Goal: Transaction & Acquisition: Book appointment/travel/reservation

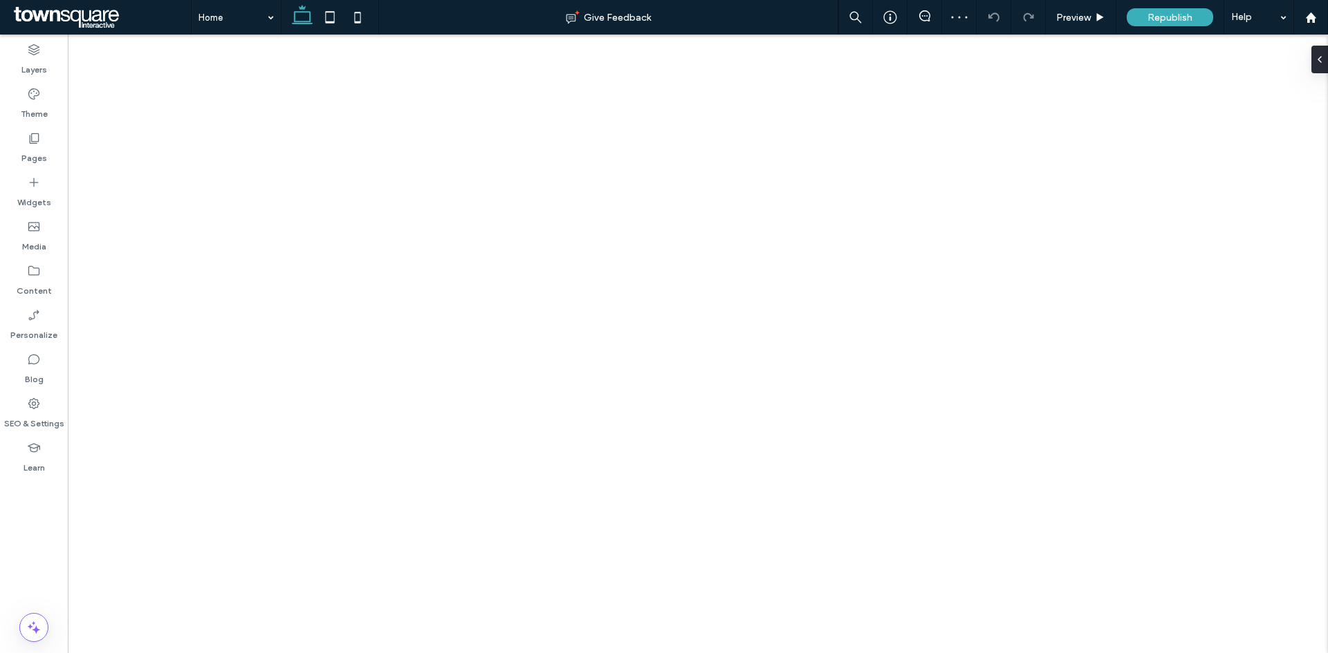
click at [24, 156] on label "Pages" at bounding box center [34, 154] width 26 height 19
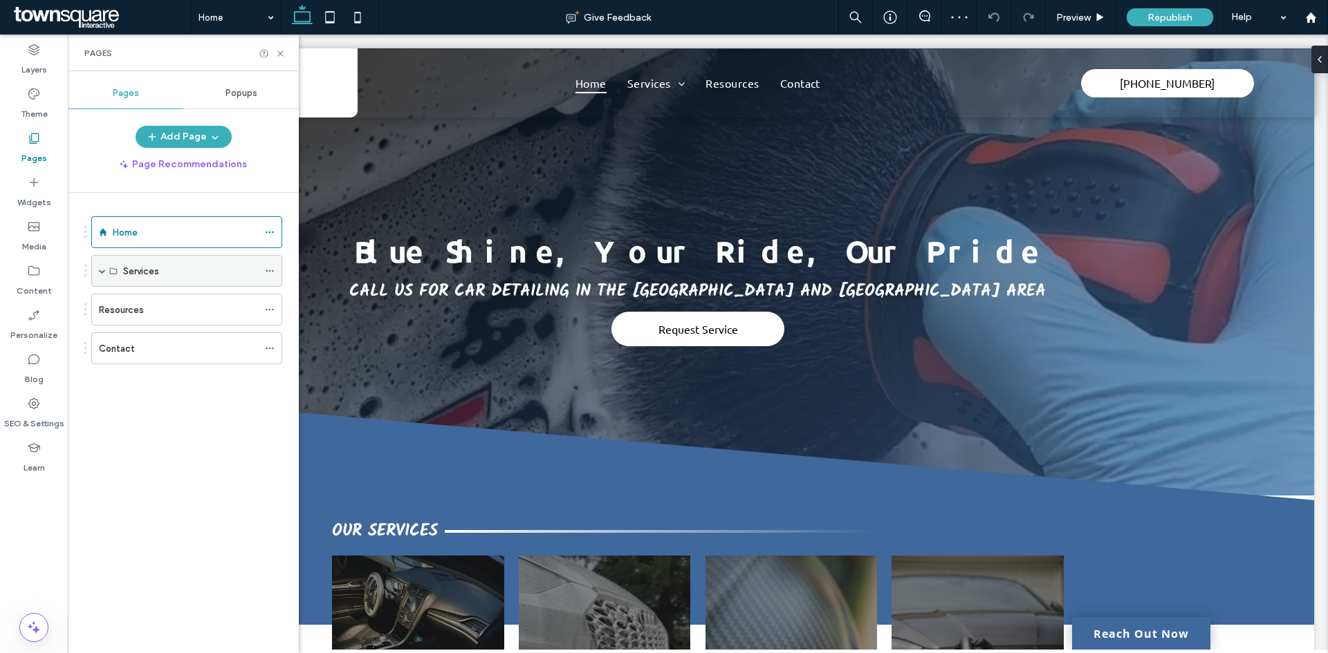
click at [102, 268] on span at bounding box center [102, 271] width 7 height 7
click at [160, 309] on label "Interior Detailing" at bounding box center [157, 303] width 69 height 24
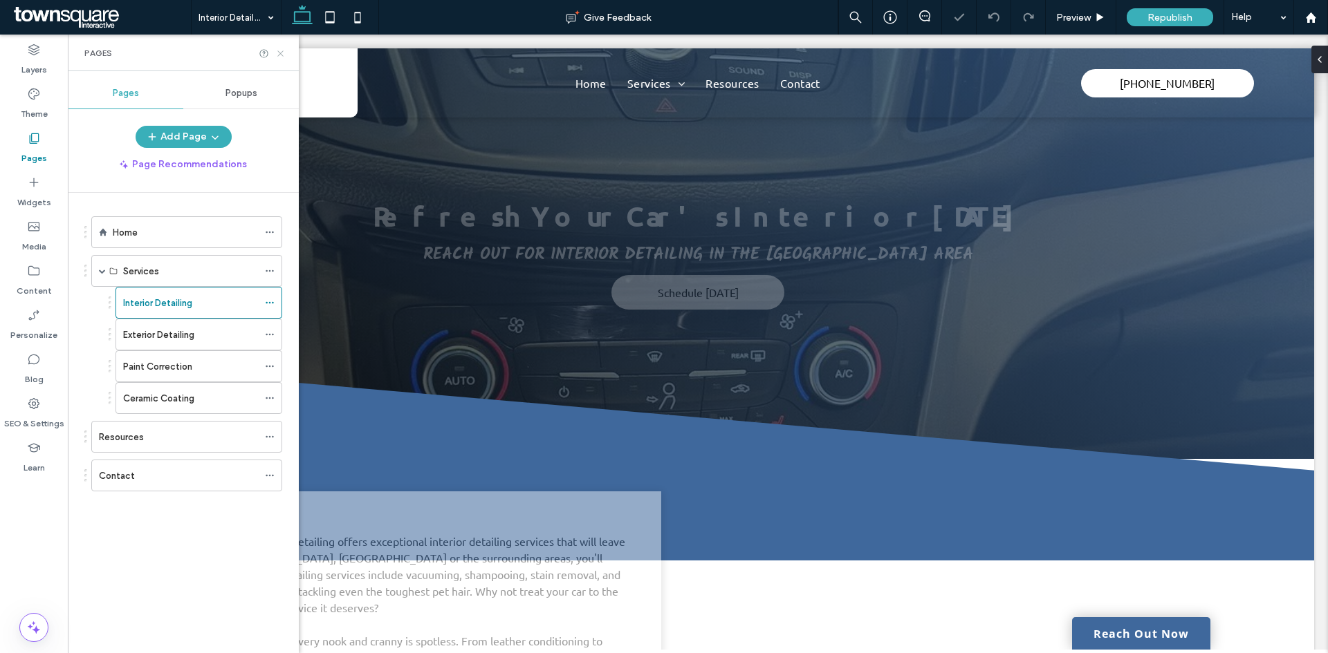
click at [284, 56] on icon at bounding box center [280, 53] width 10 height 10
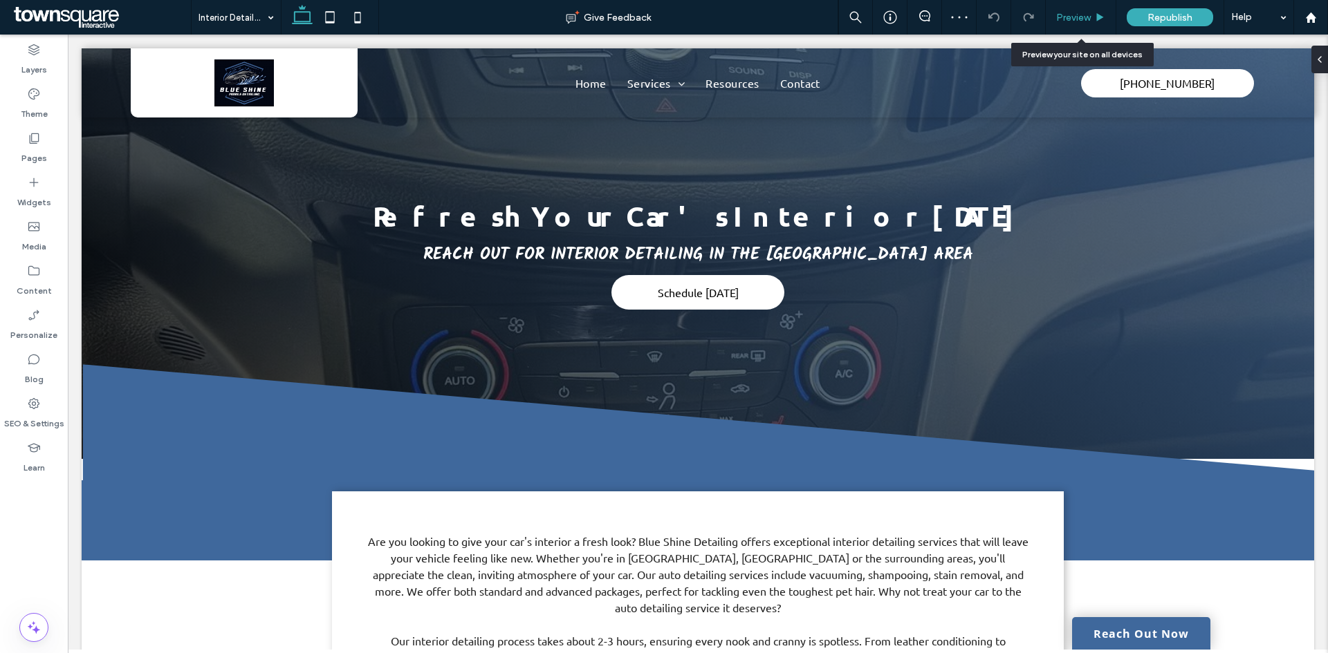
click at [1093, 18] on div "Preview" at bounding box center [1081, 18] width 70 height 12
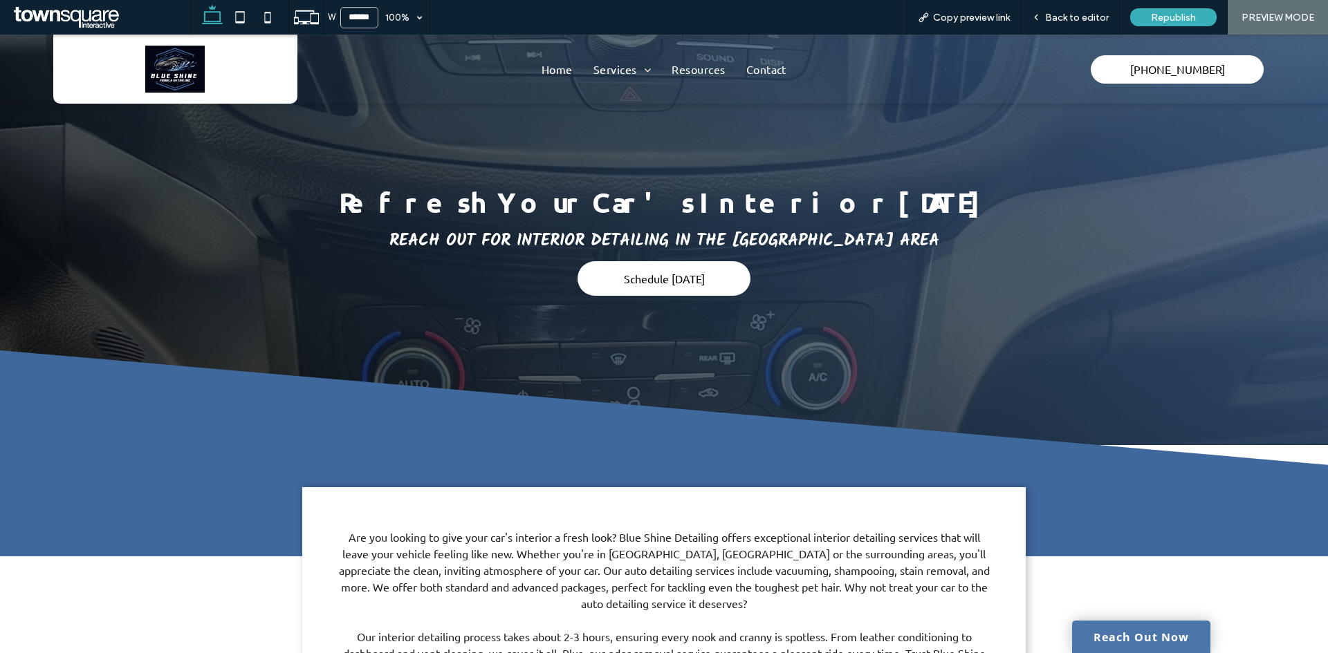
click at [1133, 626] on link "Reach Out Now" at bounding box center [1141, 637] width 138 height 32
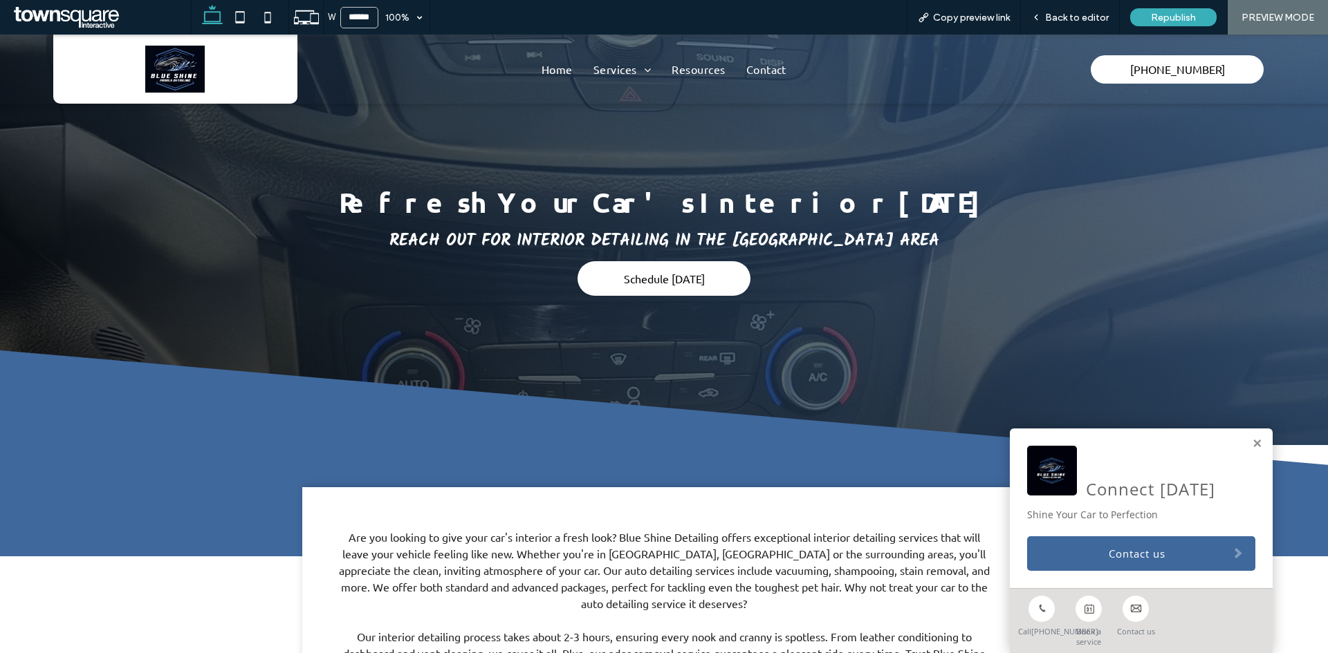
click at [1081, 601] on link "Book a service" at bounding box center [1088, 618] width 47 height 58
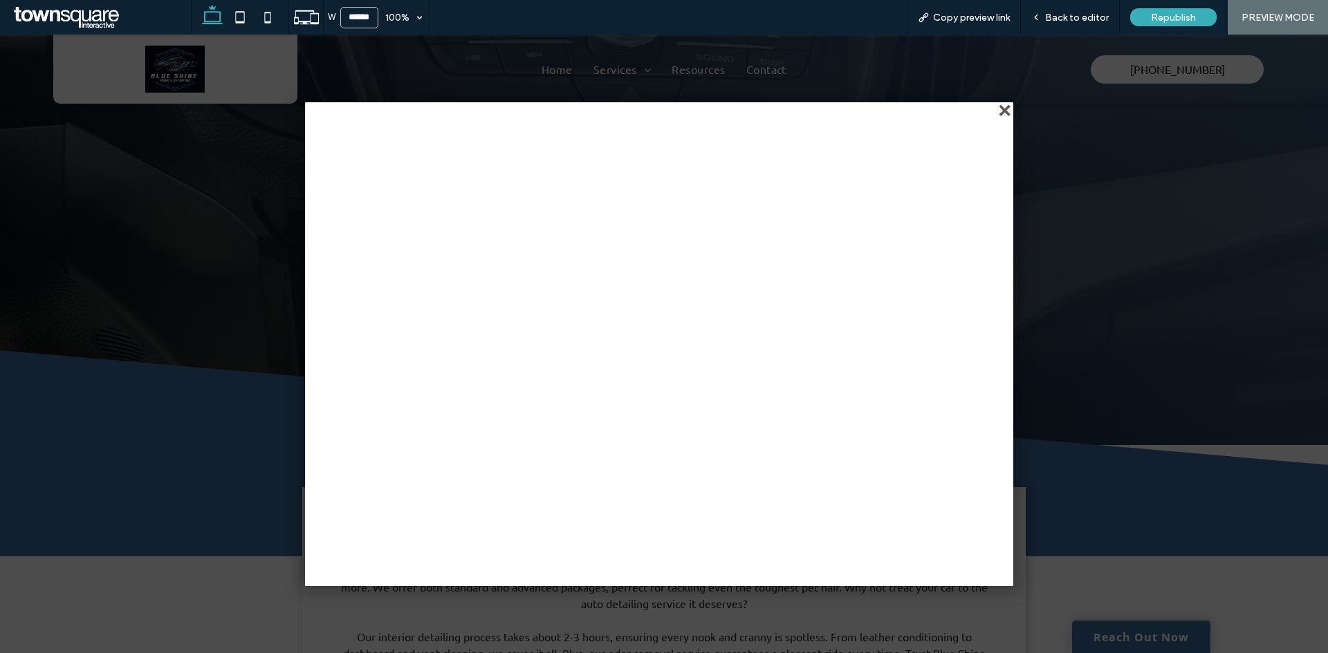
click at [1001, 117] on div "close" at bounding box center [1006, 111] width 10 height 10
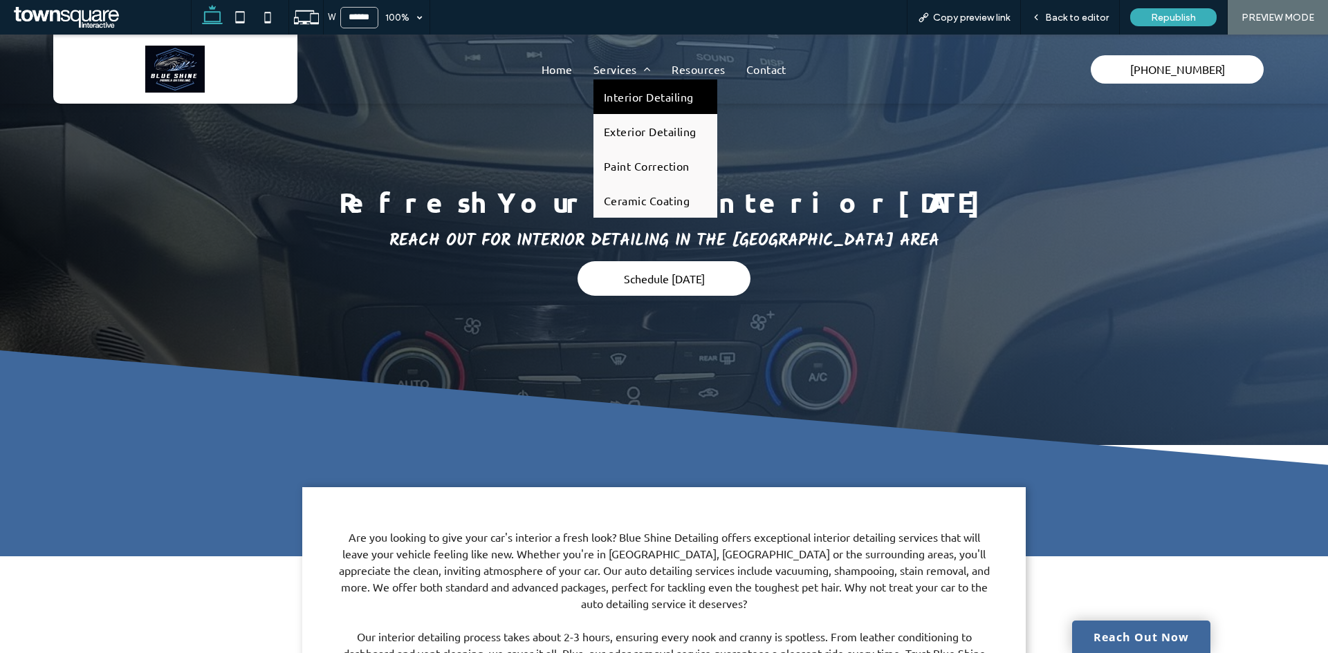
click at [624, 92] on span "Interior Detailing" at bounding box center [649, 97] width 90 height 14
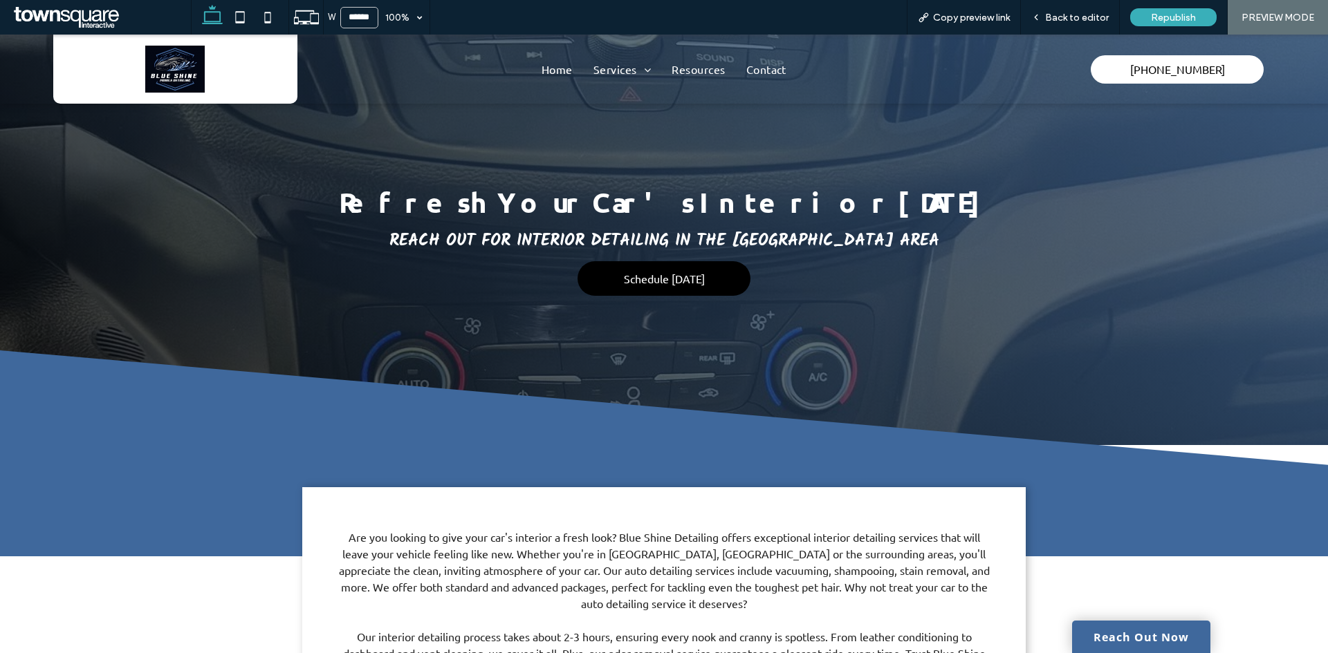
click at [667, 279] on span "Schedule [DATE]" at bounding box center [664, 279] width 81 height 14
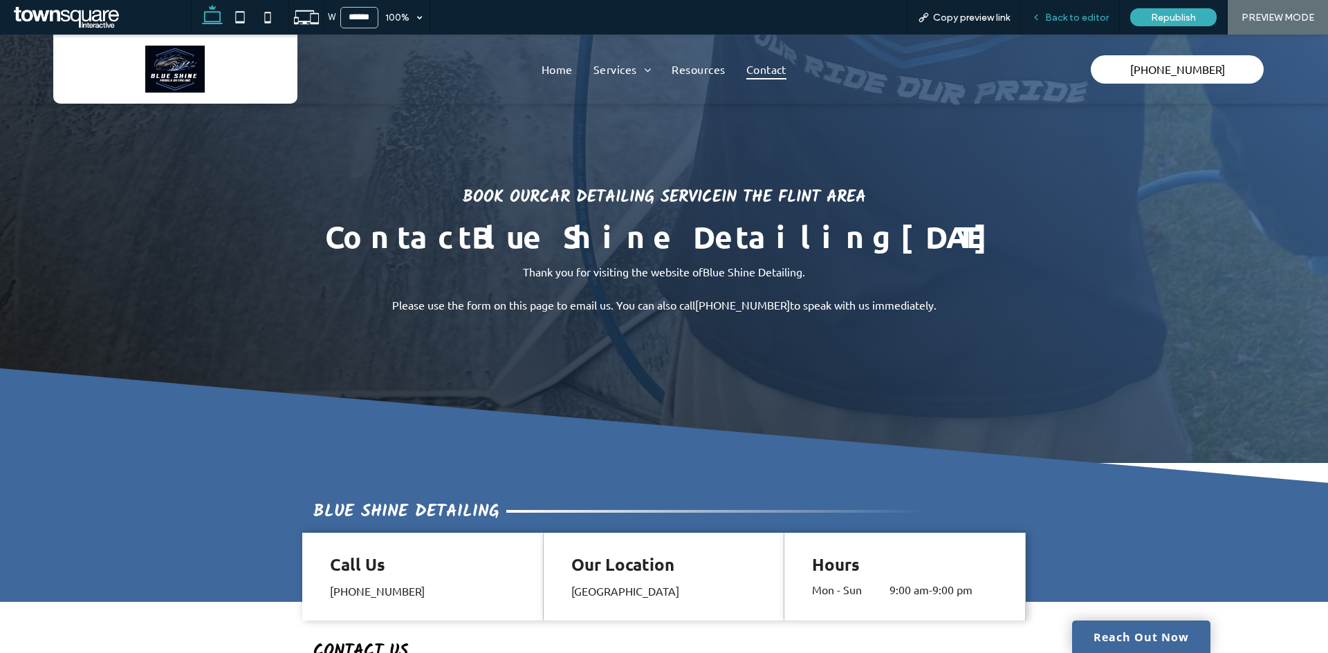
click at [1049, 10] on div "Back to editor" at bounding box center [1070, 17] width 99 height 35
click at [1061, 25] on div "Back to editor" at bounding box center [1070, 17] width 99 height 35
click at [1159, 633] on link "Reach Out Now" at bounding box center [1141, 637] width 138 height 32
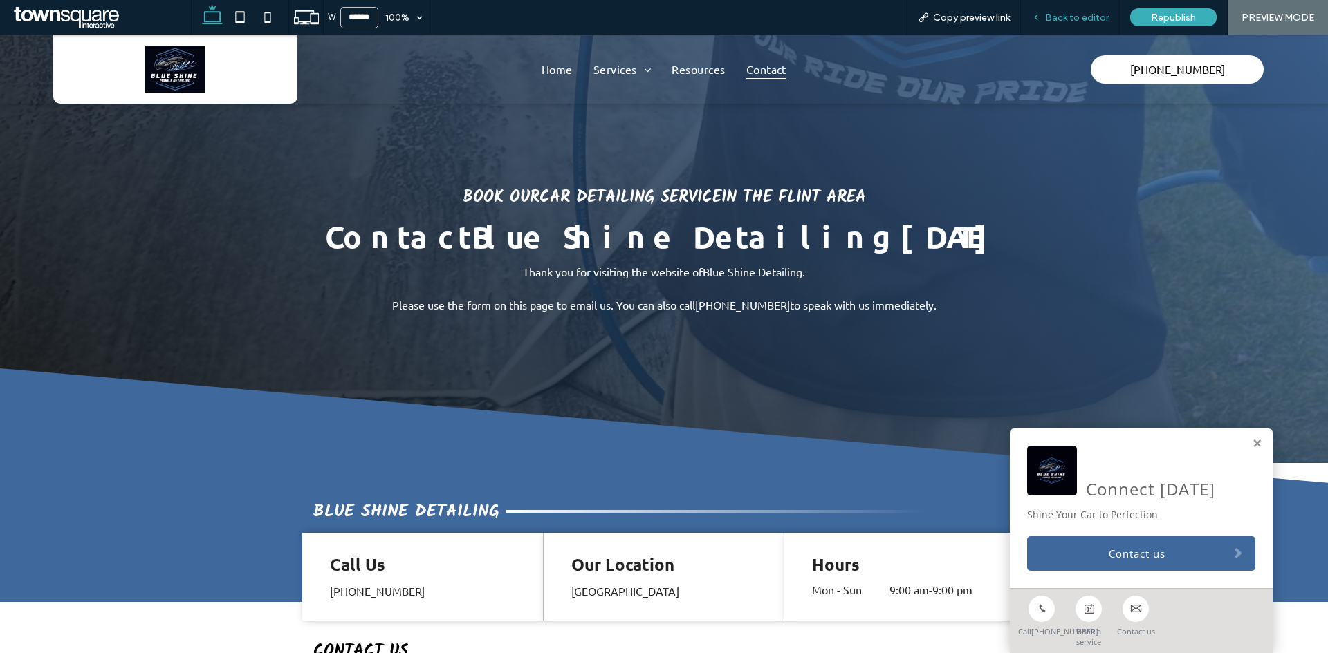
click at [1063, 21] on span "Back to editor" at bounding box center [1077, 18] width 64 height 12
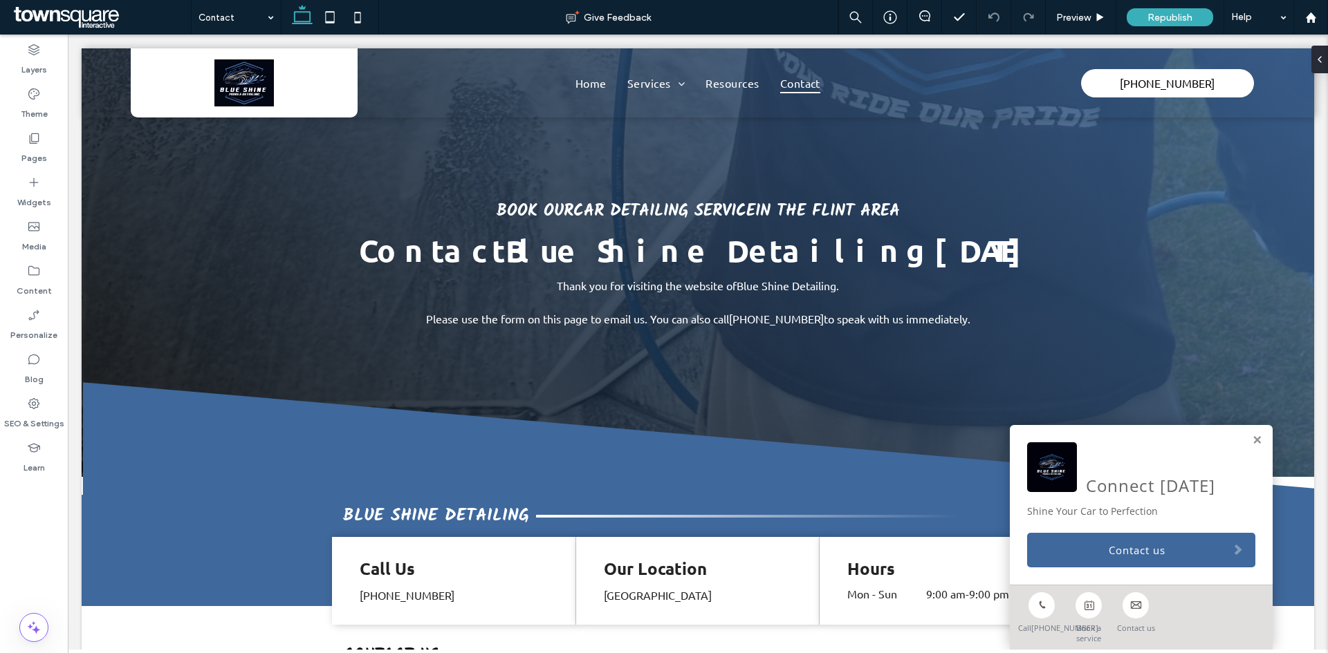
click at [1246, 425] on div "Connect [DATE] Shine Your Car to Perfection Contact us" at bounding box center [1141, 505] width 263 height 160
click at [1252, 435] on link at bounding box center [1257, 441] width 10 height 12
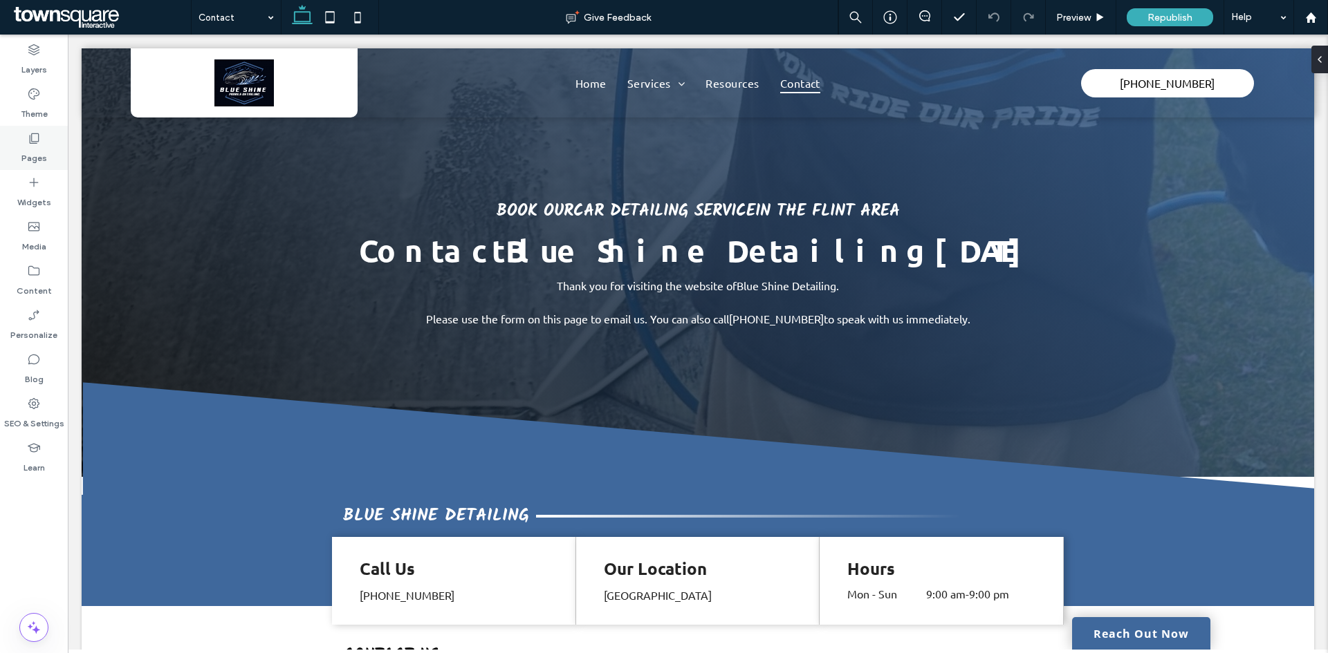
click at [28, 151] on label "Pages" at bounding box center [34, 154] width 26 height 19
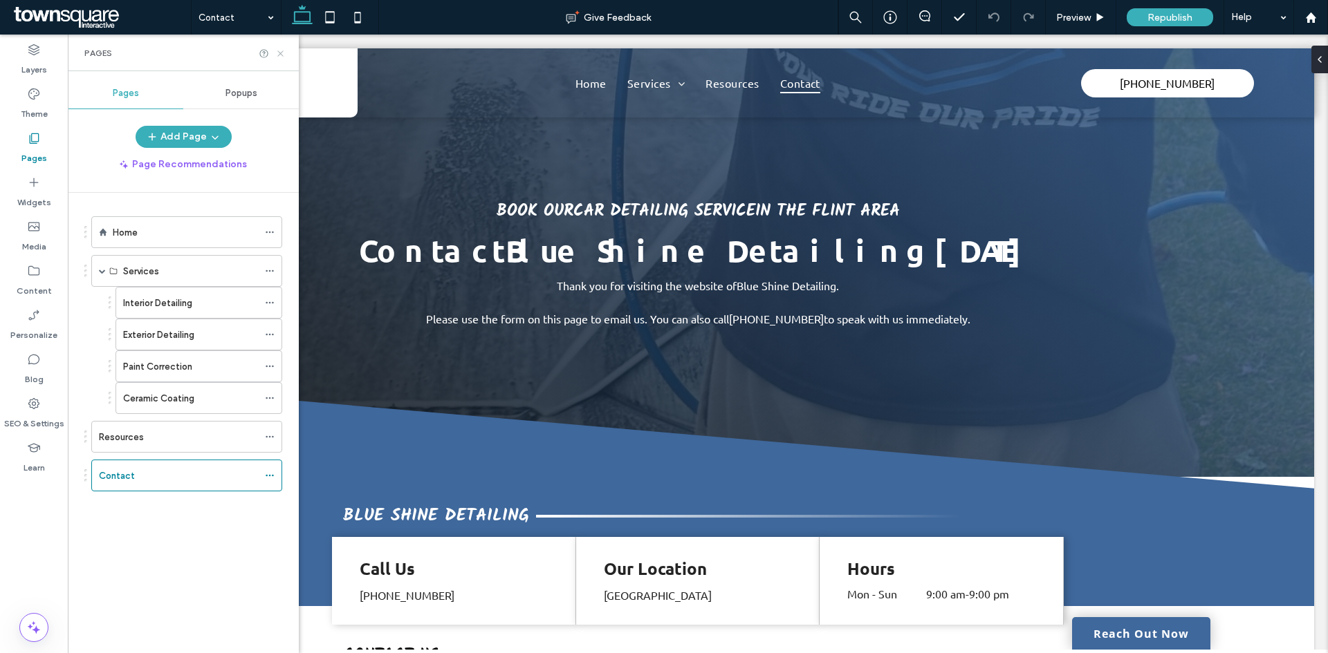
click at [284, 58] on icon at bounding box center [280, 53] width 10 height 10
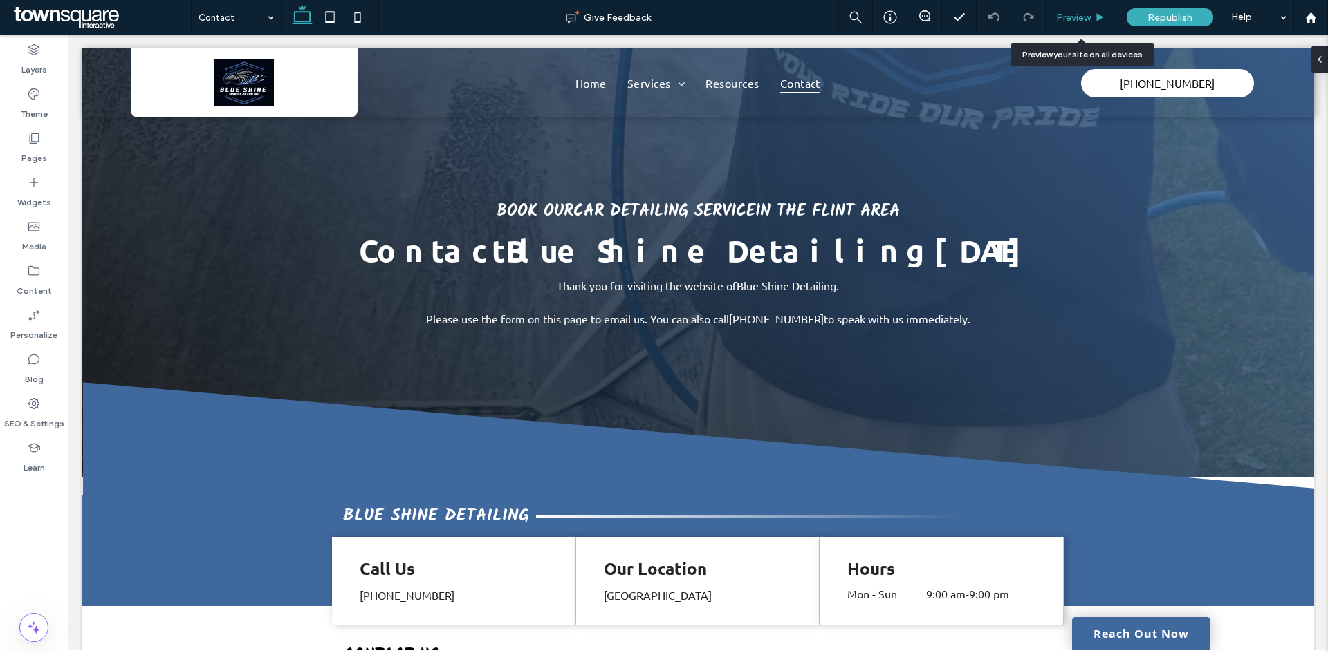
click at [1089, 25] on div "Preview" at bounding box center [1081, 17] width 71 height 35
click at [1168, 631] on link "Reach Out Now" at bounding box center [1141, 633] width 138 height 32
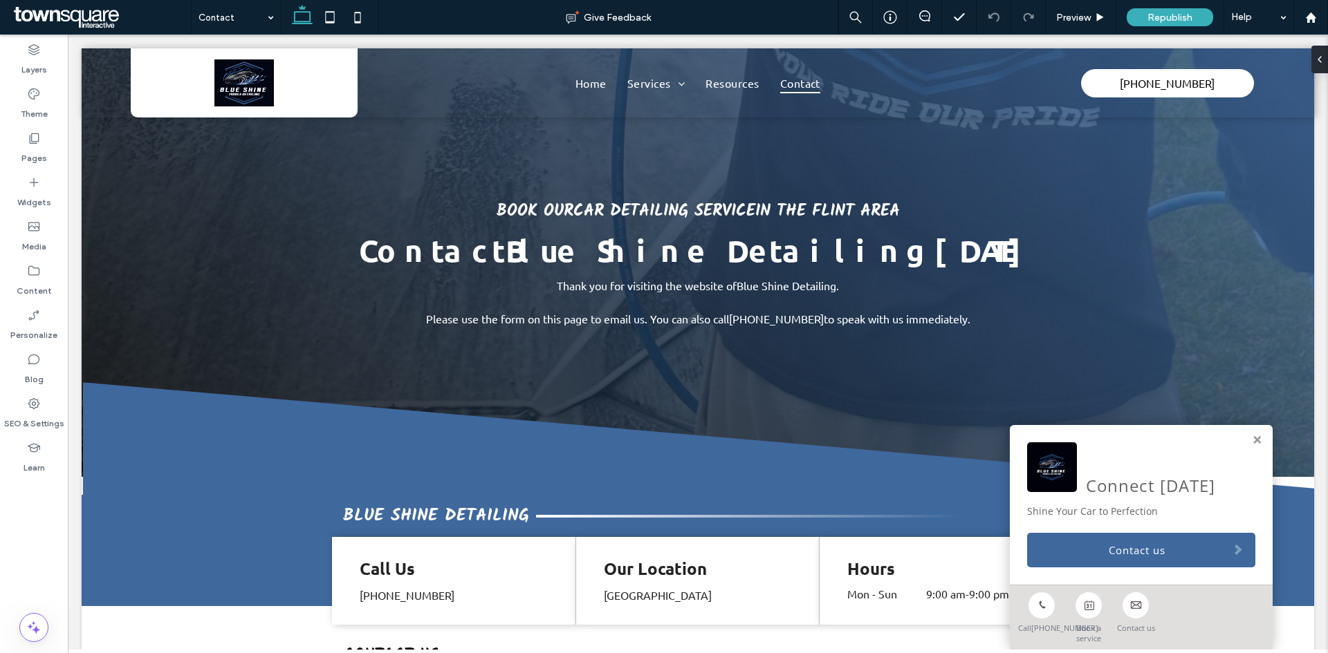
click at [1081, 594] on link "Book a service" at bounding box center [1088, 615] width 47 height 58
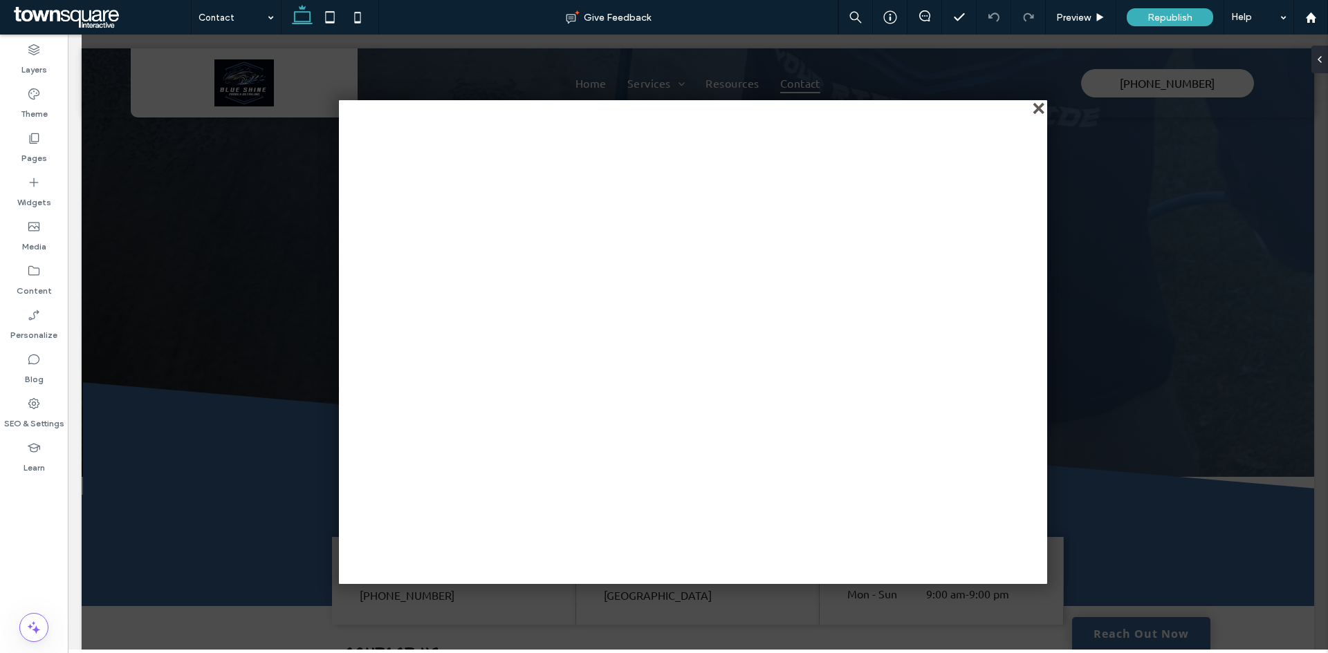
click at [1035, 111] on div "close" at bounding box center [1039, 109] width 10 height 10
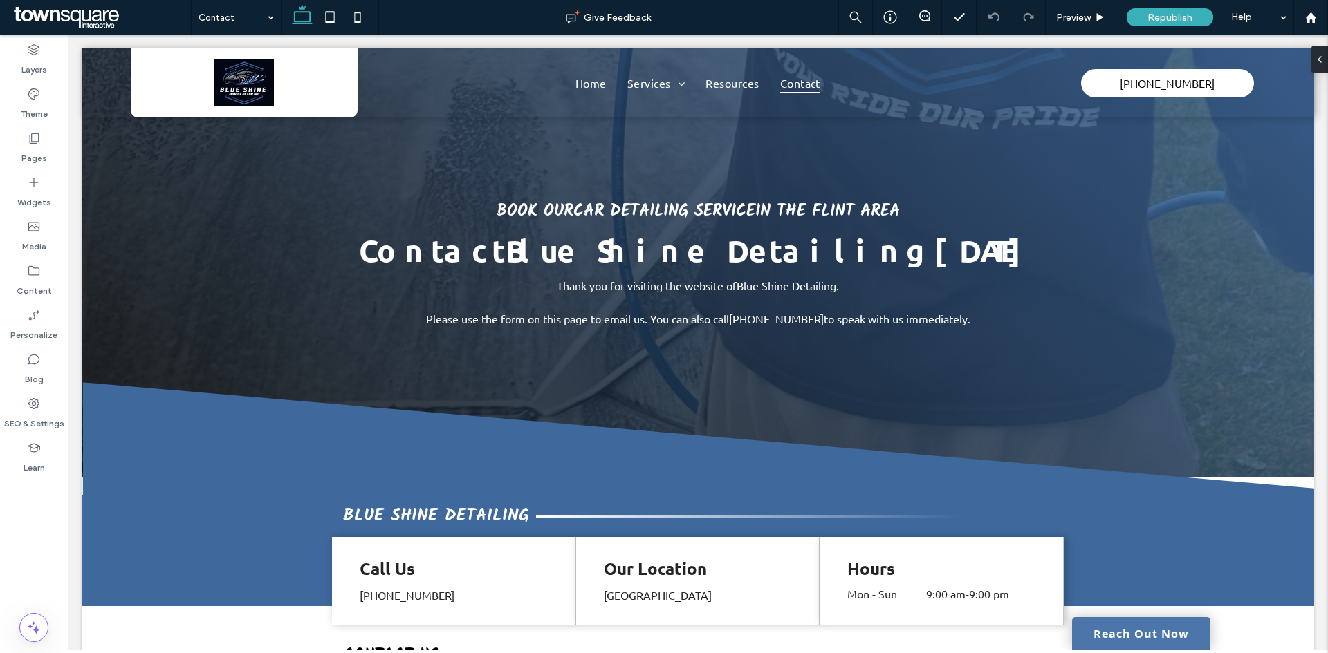
click at [1116, 644] on link "Reach Out Now" at bounding box center [1141, 633] width 138 height 32
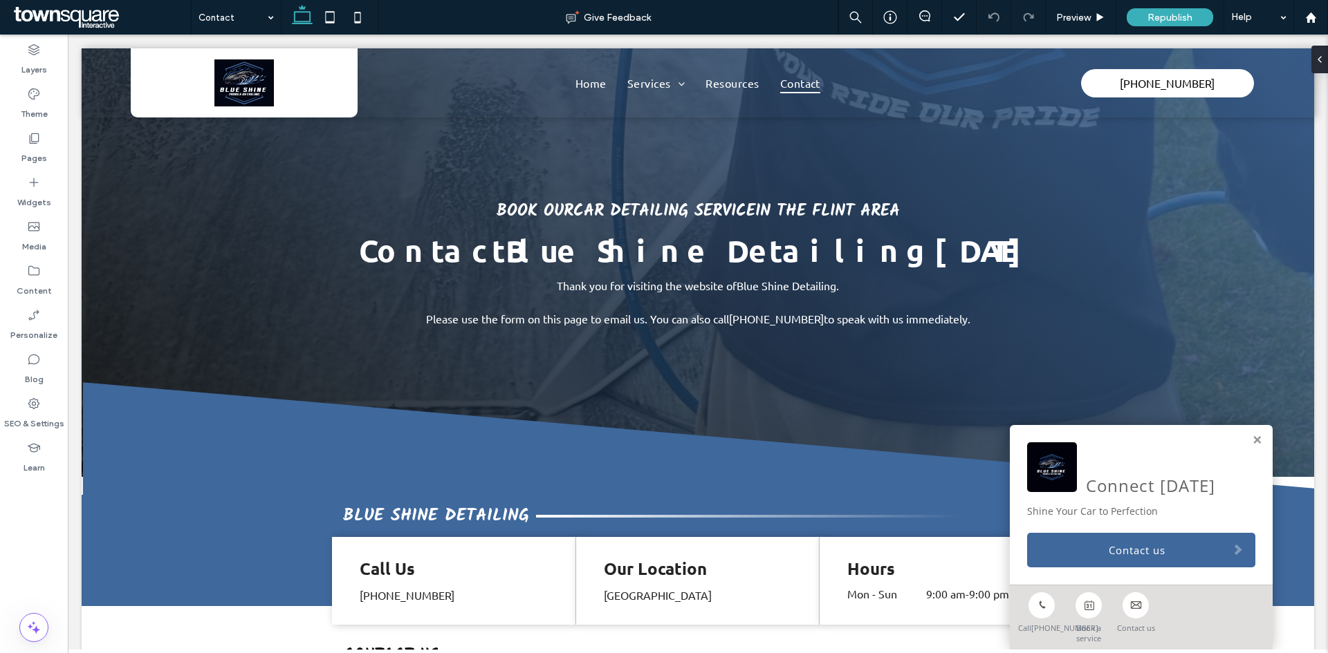
click at [1088, 594] on link "Book a service" at bounding box center [1088, 615] width 47 height 58
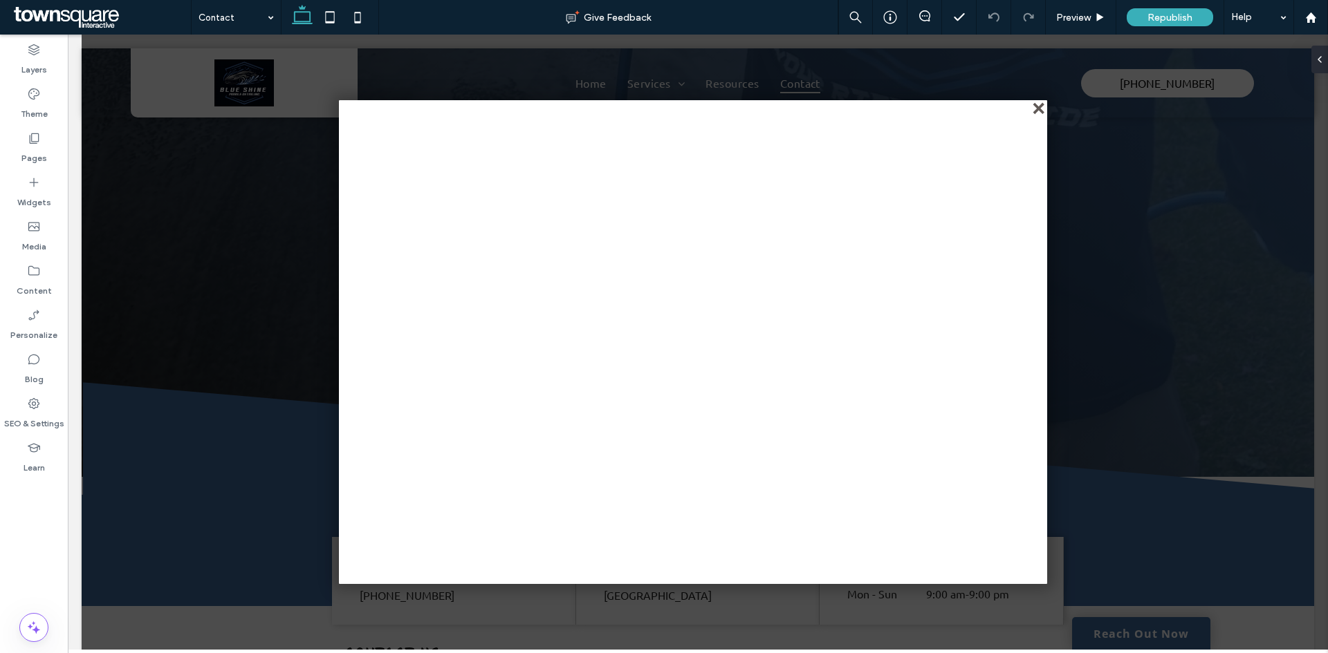
click at [1034, 109] on div "close" at bounding box center [1039, 109] width 10 height 10
